Goal: Find specific page/section: Find specific page/section

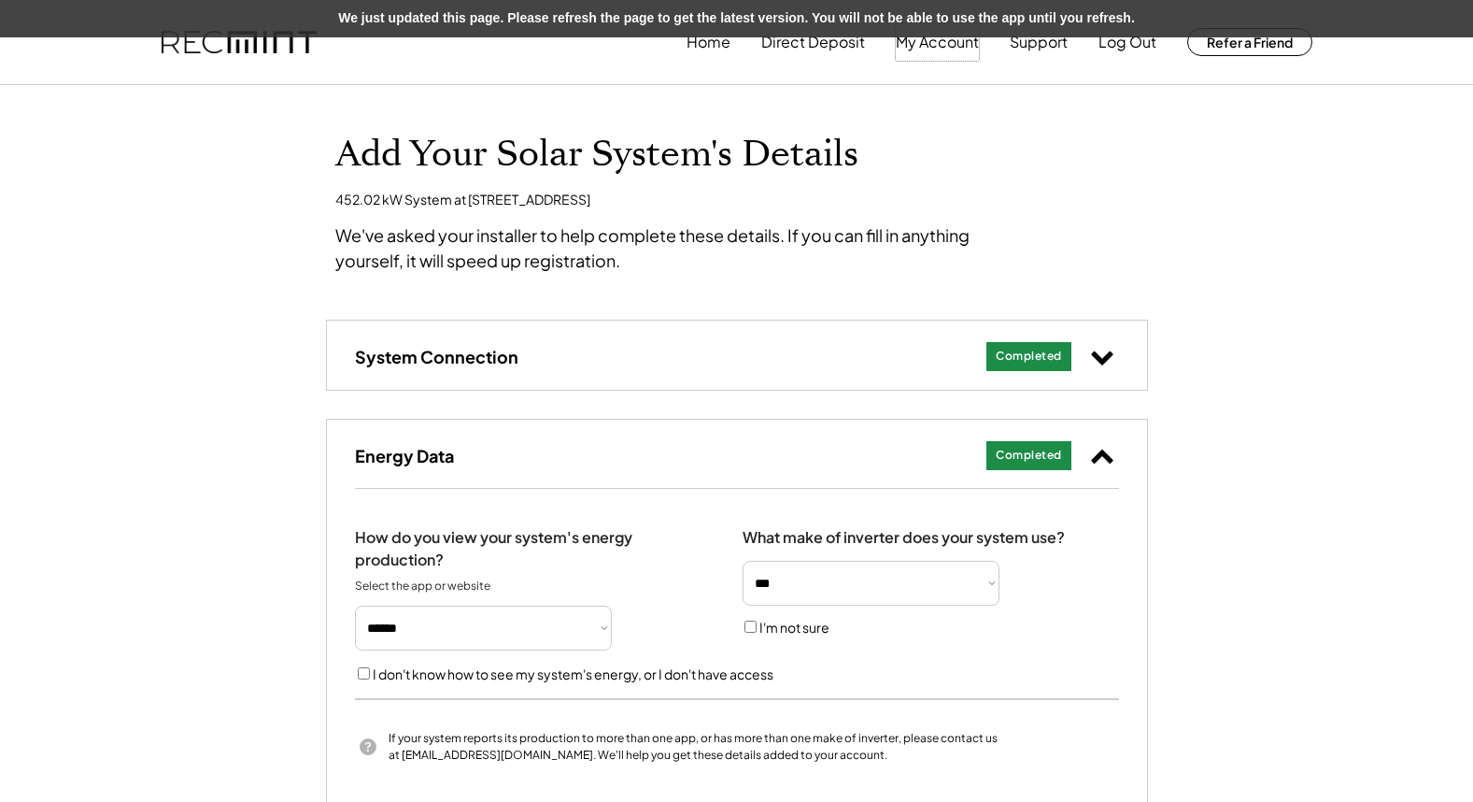
select select "********"
select select "*****"
click at [350, 267] on div "We've asked your installer to help complete these details. If you can fill in a…" at bounding box center [685, 247] width 701 height 50
